Goal: Information Seeking & Learning: Check status

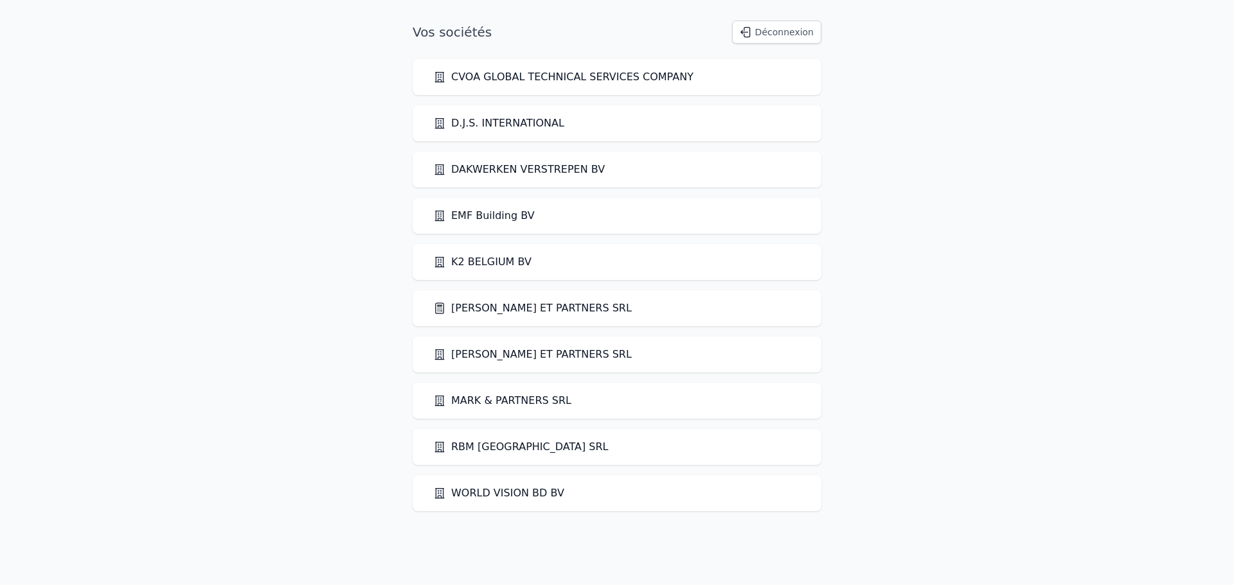
click at [522, 315] on link "[PERSON_NAME] ET PARTNERS SRL" at bounding box center [532, 308] width 199 height 15
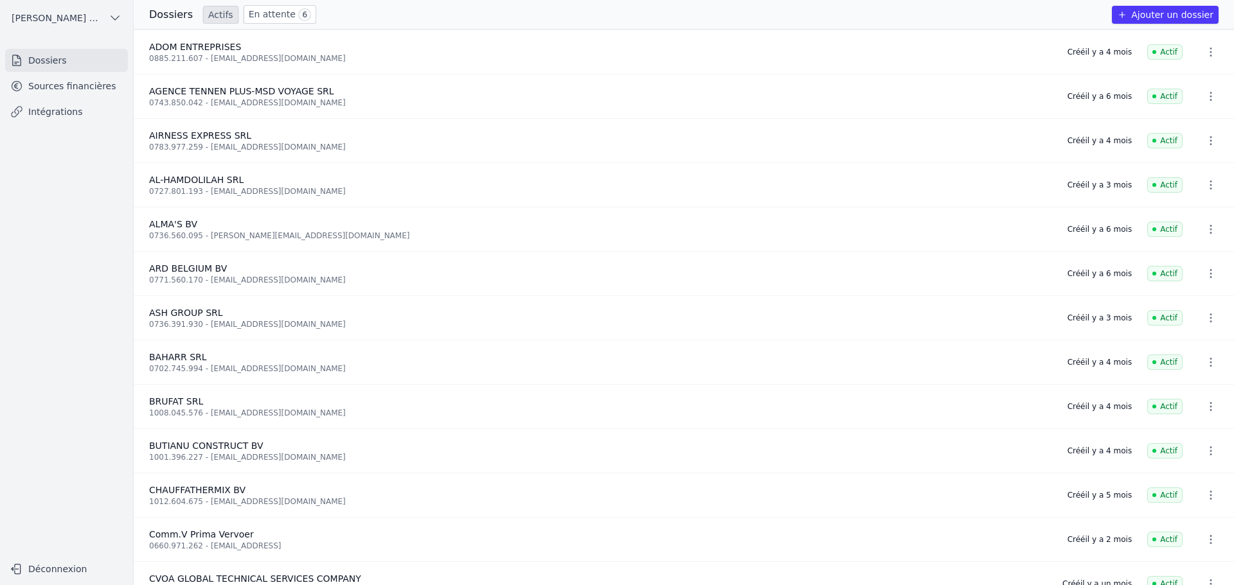
click at [69, 76] on link "Sources financières" at bounding box center [66, 86] width 123 height 23
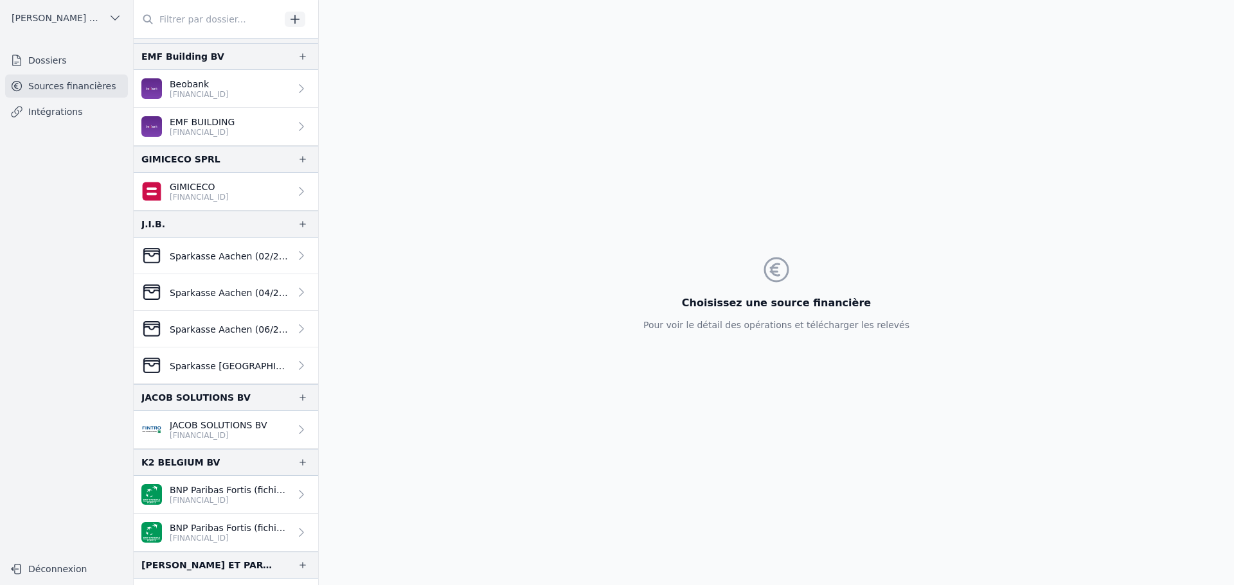
scroll to position [1028, 0]
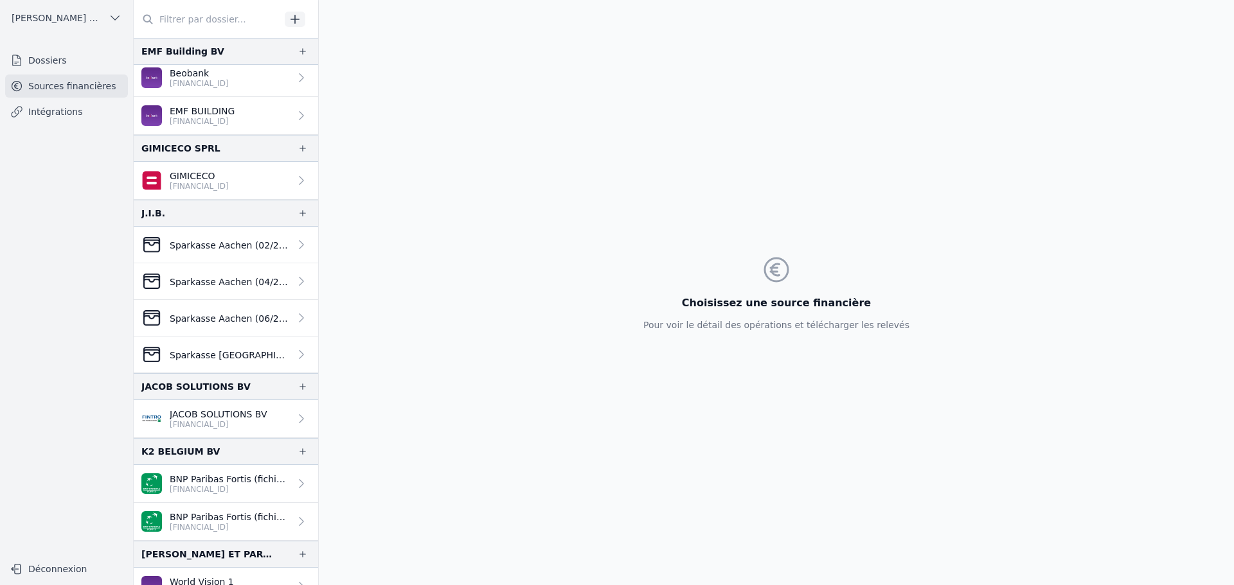
click at [241, 238] on div "Sparkasse Aachen (02/2025 > 08/2025)" at bounding box center [215, 245] width 148 height 21
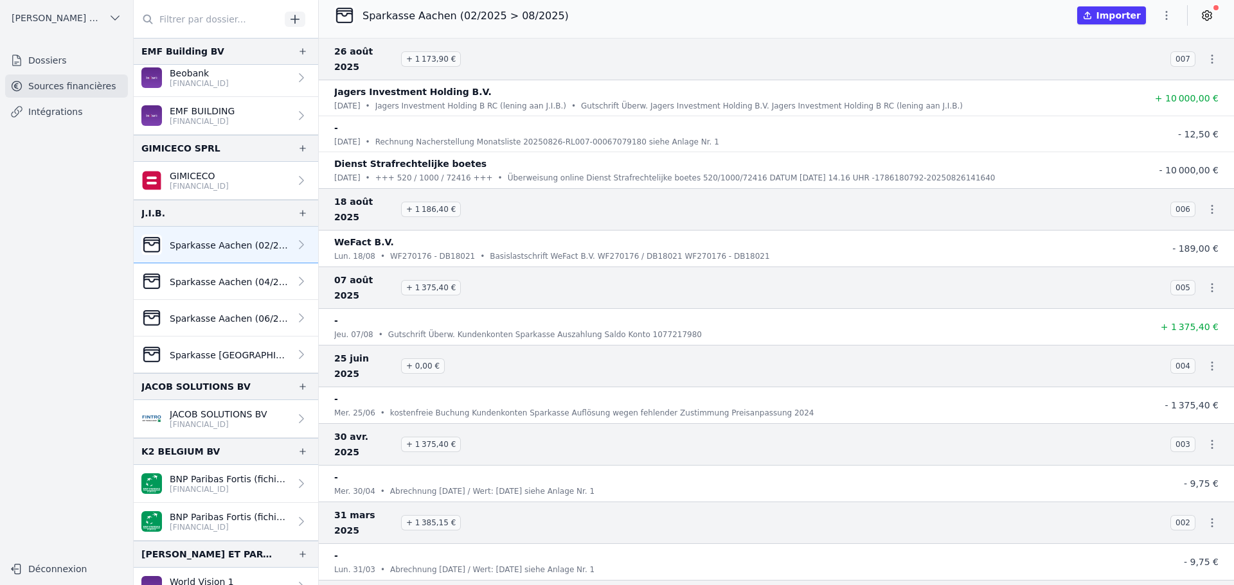
click at [263, 280] on p "Sparkasse Aachen (04/2023 > 04/2024)" at bounding box center [230, 282] width 120 height 13
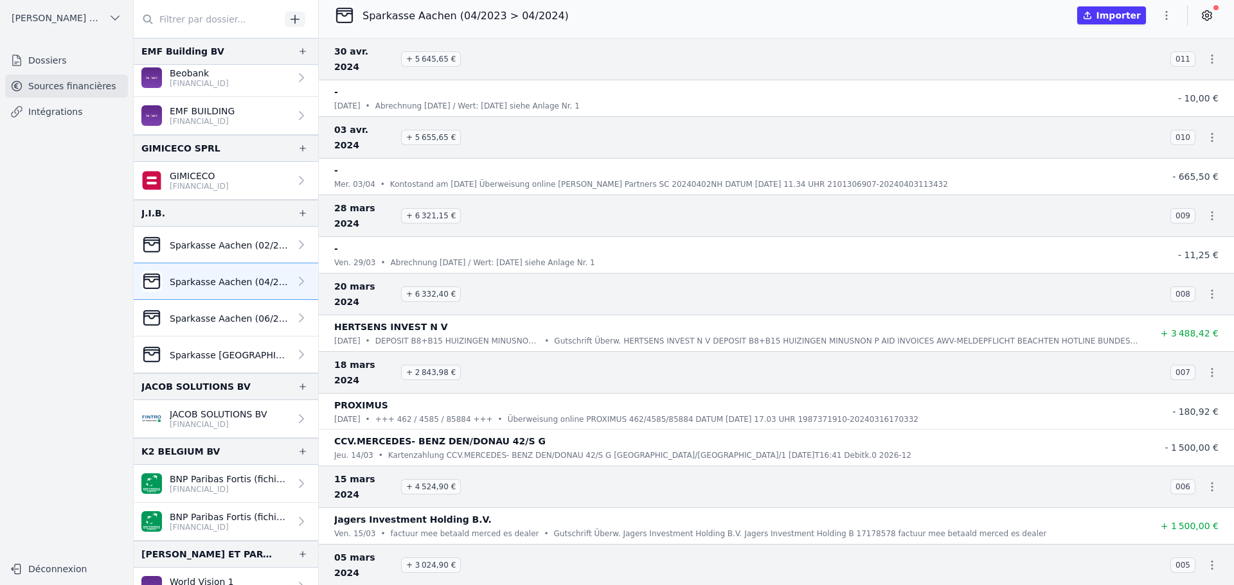
click at [251, 232] on link "Sparkasse Aachen (02/2025 > 08/2025)" at bounding box center [226, 245] width 184 height 37
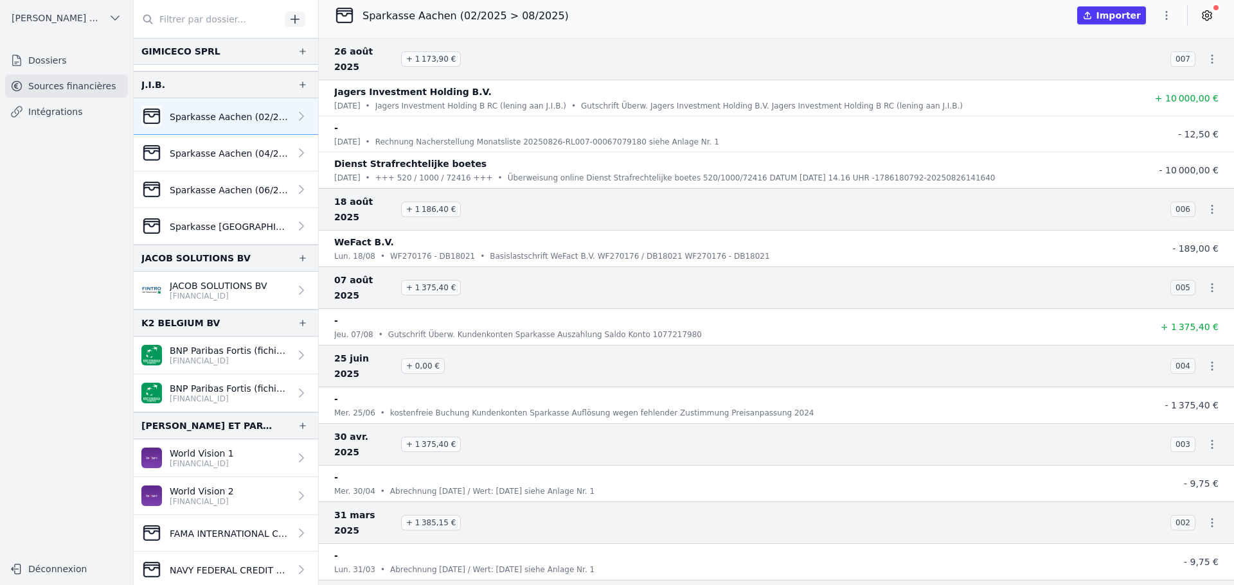
scroll to position [1028, 0]
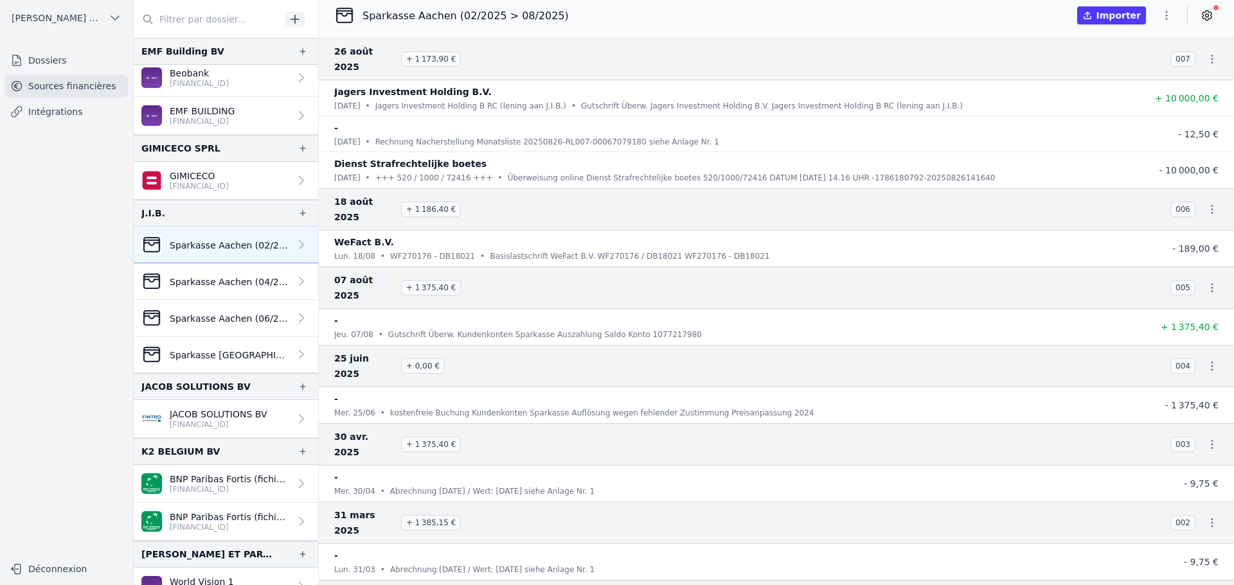
click at [249, 285] on p "Sparkasse Aachen (04/2023 > 04/2024)" at bounding box center [230, 282] width 120 height 13
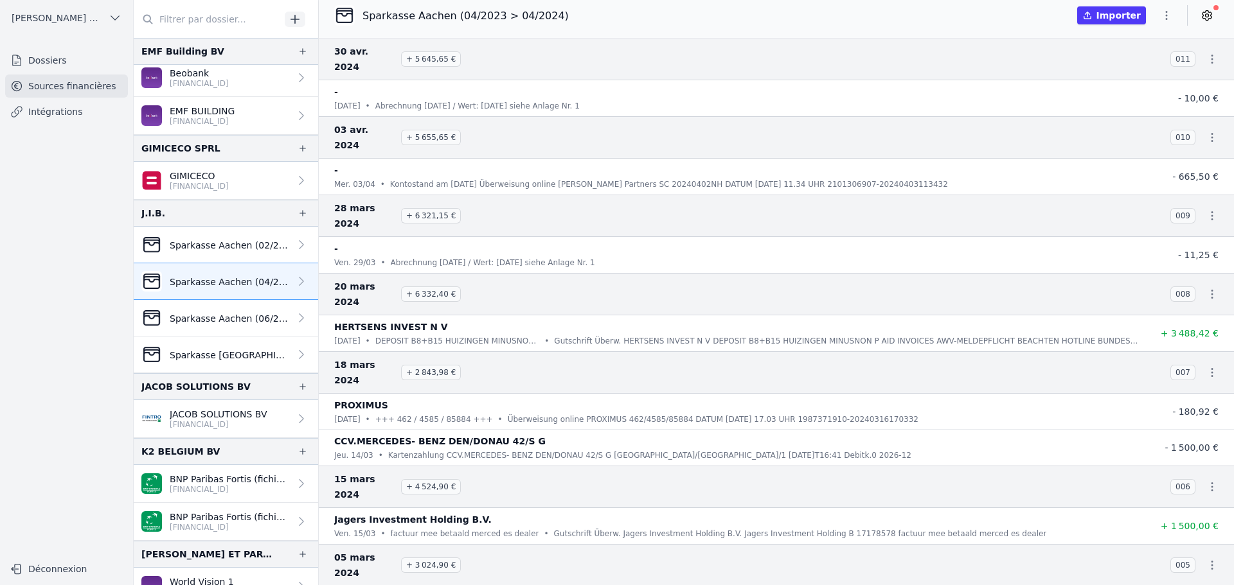
click at [247, 317] on p "Sparkasse Aachen (06/2024 >07/2024)" at bounding box center [230, 318] width 120 height 13
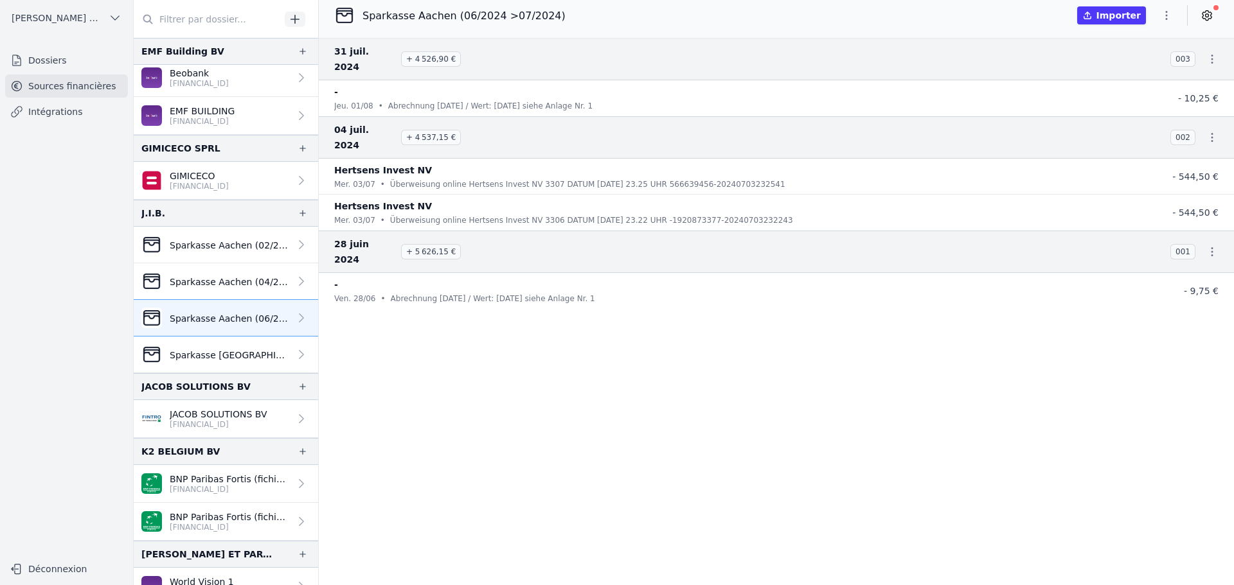
click at [247, 360] on p "Sparkasse [GEOGRAPHIC_DATA] (09/2024 > 12/2024)" at bounding box center [230, 355] width 120 height 13
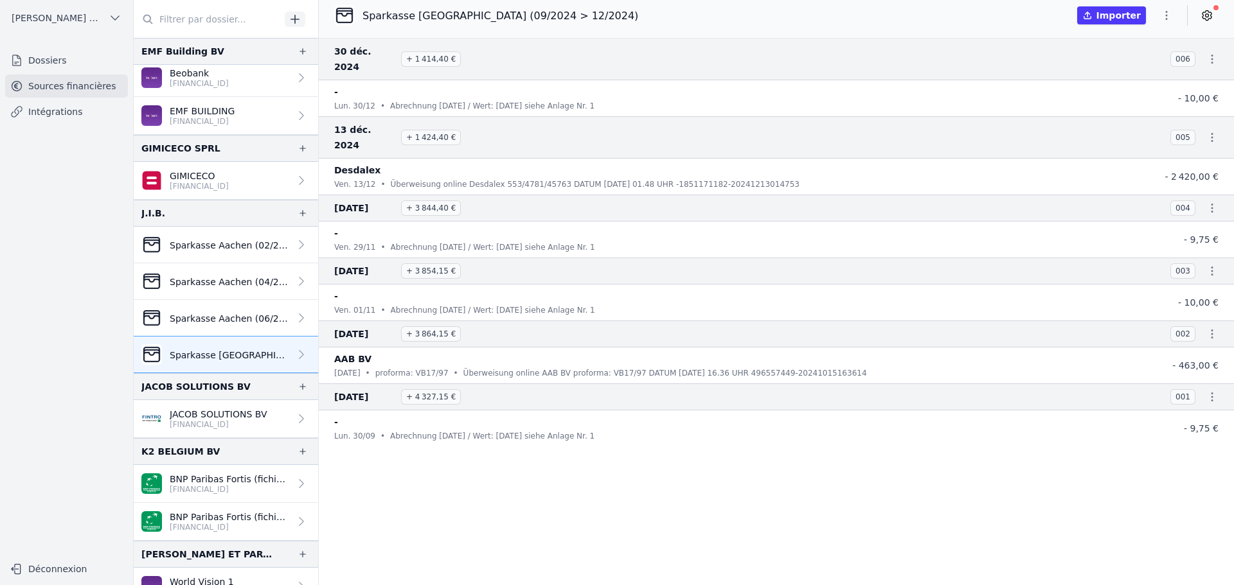
click at [247, 316] on p "Sparkasse Aachen (06/2024 >07/2024)" at bounding box center [230, 318] width 120 height 13
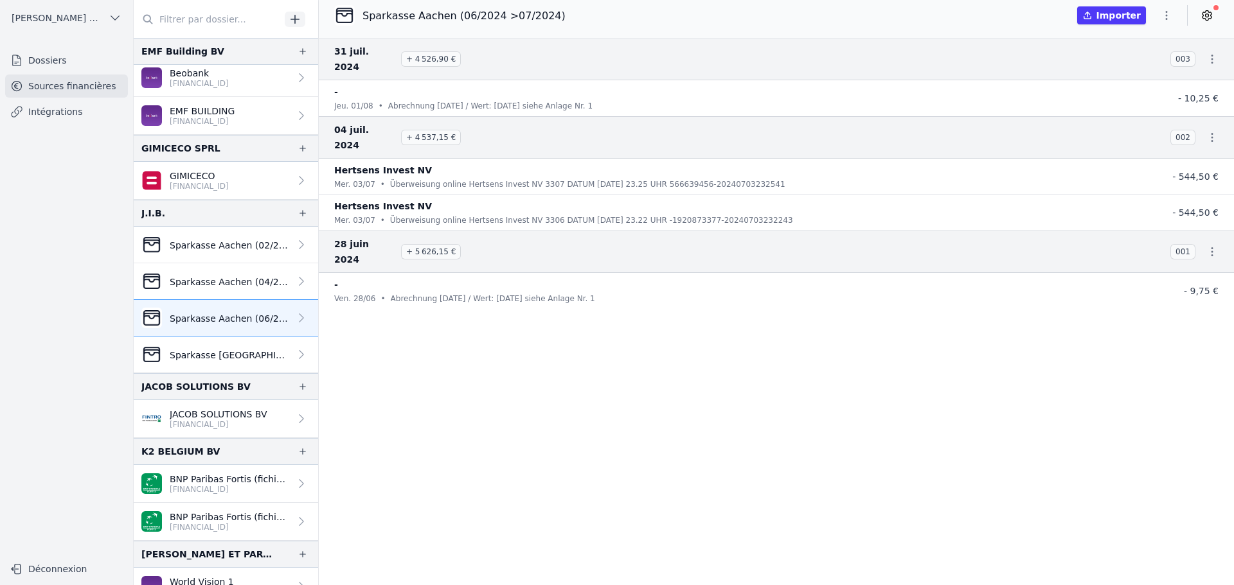
click at [255, 348] on div "Sparkasse [GEOGRAPHIC_DATA] (09/2024 > 12/2024)" at bounding box center [215, 354] width 148 height 21
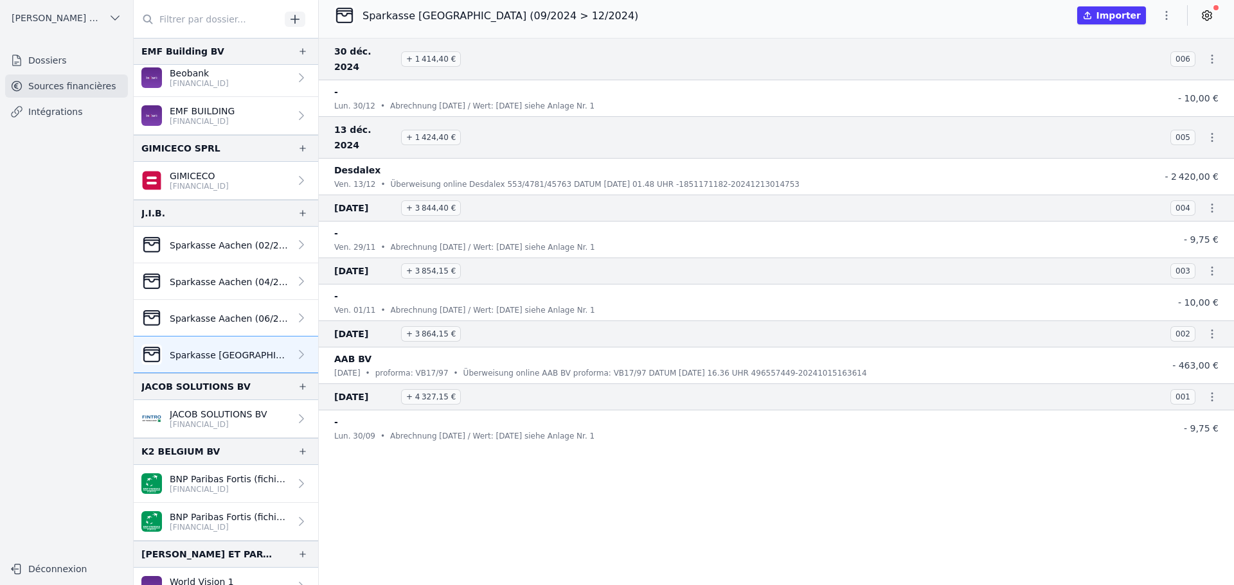
click at [262, 237] on div "Sparkasse Aachen (02/2025 > 08/2025)" at bounding box center [215, 245] width 148 height 21
